Goal: Obtain resource: Download file/media

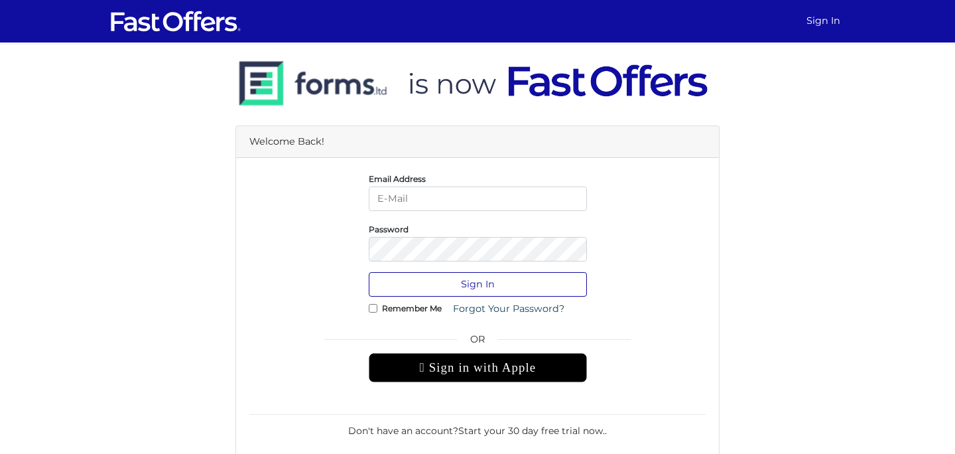
type input "[EMAIL_ADDRESS][DOMAIN_NAME]"
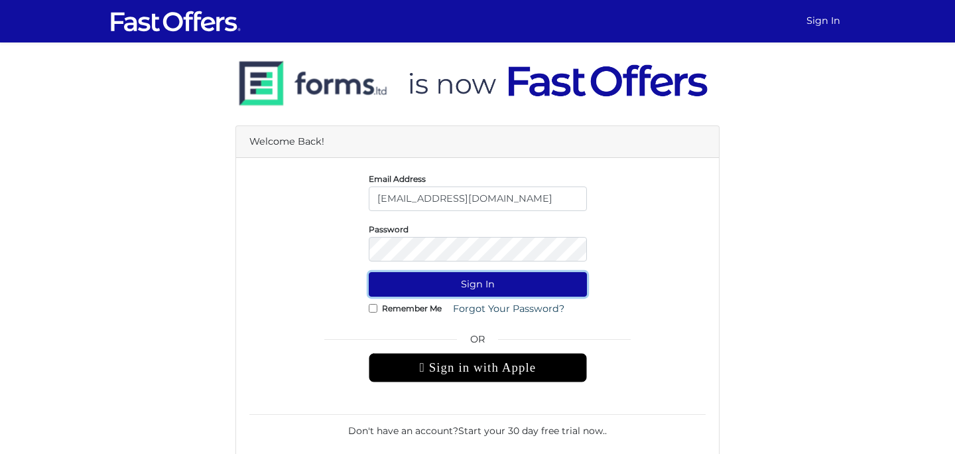
click at [431, 287] on button "Sign In" at bounding box center [478, 284] width 218 height 25
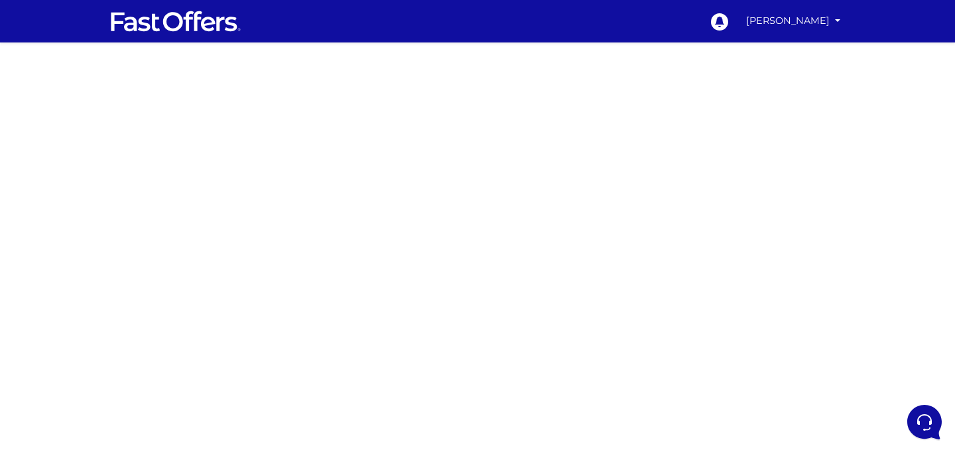
scroll to position [3, 0]
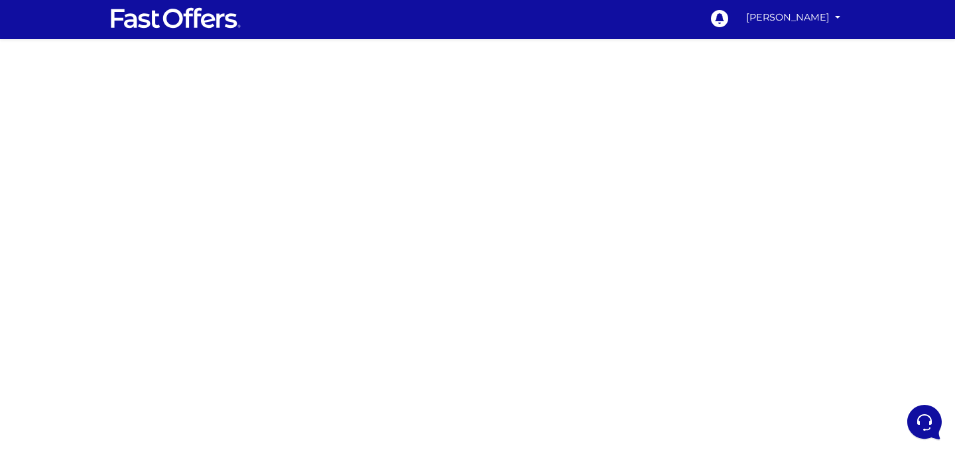
click at [747, 201] on div at bounding box center [477, 370] width 955 height 663
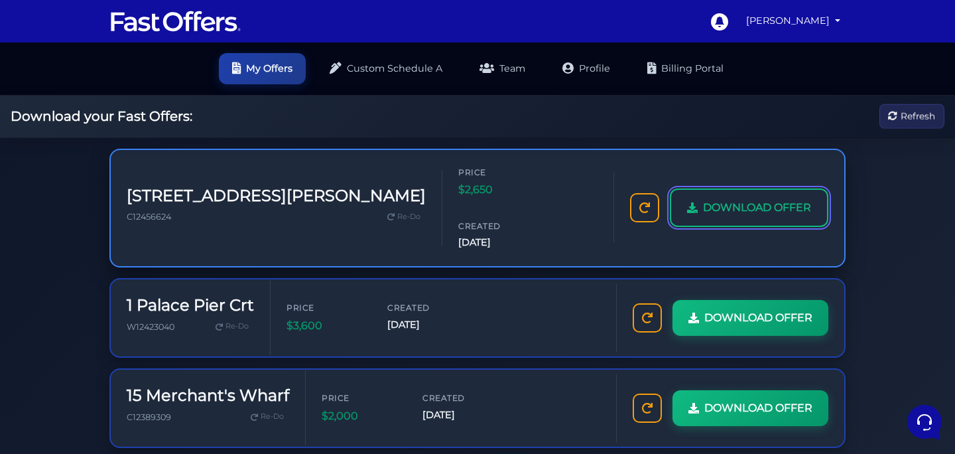
click at [728, 199] on span "DOWNLOAD OFFER" at bounding box center [757, 207] width 108 height 17
